Goal: Find specific page/section: Find specific page/section

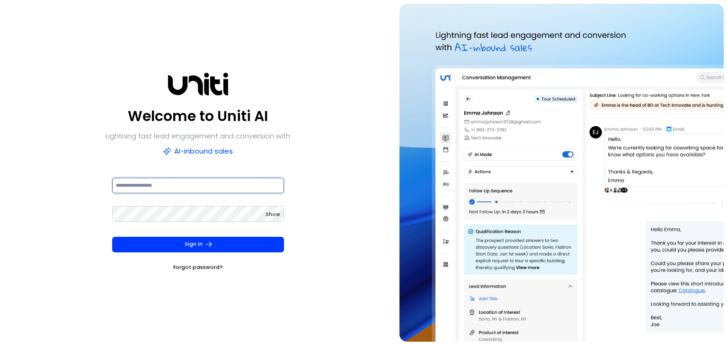
click at [174, 183] on input at bounding box center [198, 186] width 172 height 16
type input "**********"
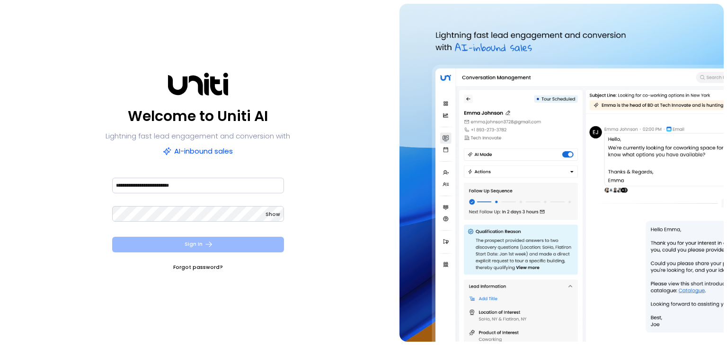
click at [207, 244] on icon "submit" at bounding box center [208, 244] width 9 height 9
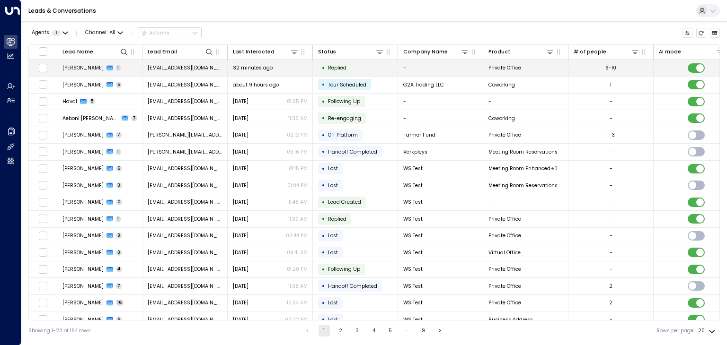
click at [74, 67] on span "[PERSON_NAME]" at bounding box center [82, 67] width 41 height 7
